Goal: Book appointment/travel/reservation

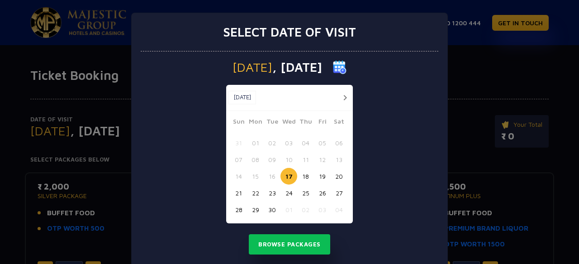
click at [282, 195] on button "24" at bounding box center [288, 193] width 17 height 17
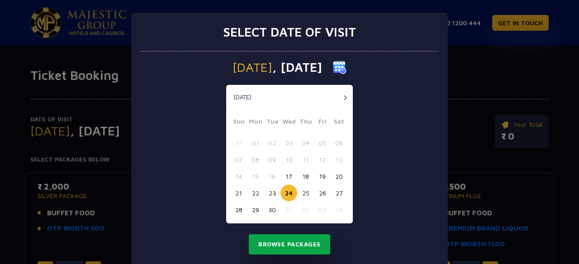
click at [271, 247] on button "Browse Packages" at bounding box center [289, 245] width 81 height 21
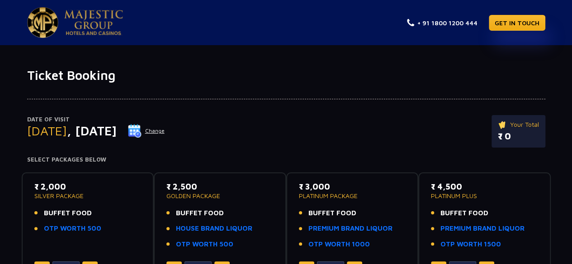
scroll to position [52, 0]
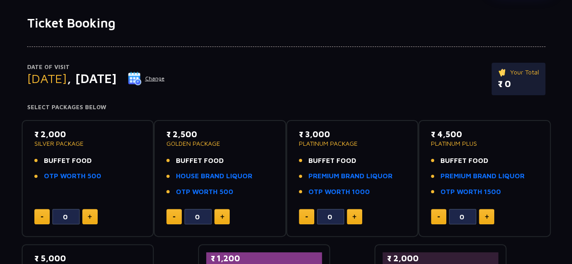
click at [66, 158] on span "BUFFET FOOD" at bounding box center [68, 161] width 48 height 10
click at [61, 159] on span "BUFFET FOOD" at bounding box center [68, 161] width 48 height 10
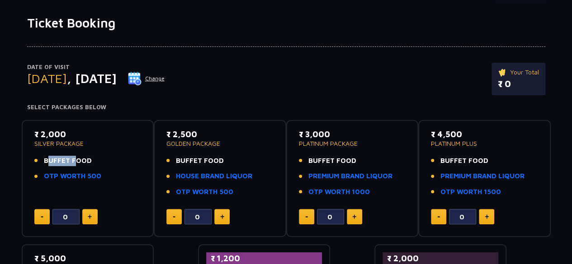
click at [61, 159] on span "BUFFET FOOD" at bounding box center [68, 161] width 48 height 10
click at [113, 164] on li "BUFFET FOOD" at bounding box center [87, 161] width 107 height 10
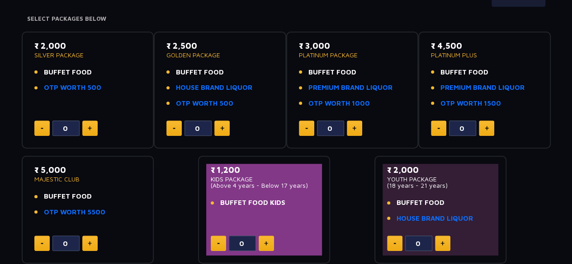
scroll to position [141, 0]
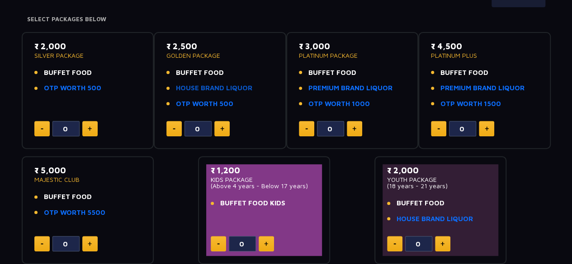
click at [181, 87] on link "HOUSE BRAND LIQUOR" at bounding box center [214, 88] width 76 height 10
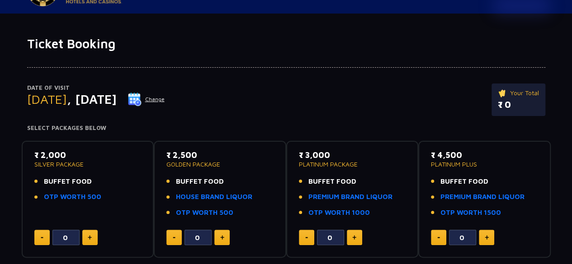
scroll to position [0, 0]
